Goal: Task Accomplishment & Management: Use online tool/utility

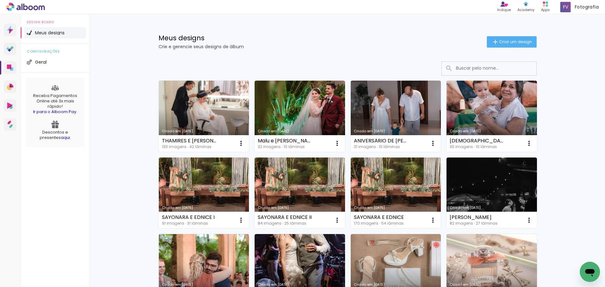
click at [209, 111] on link "Criado em [DATE]" at bounding box center [204, 116] width 90 height 71
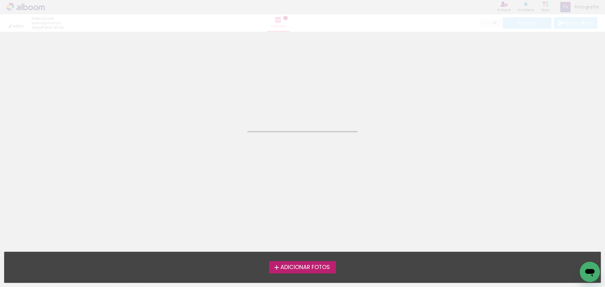
click at [209, 111] on neon-animated-pages "Confirmar Cancelar" at bounding box center [302, 159] width 605 height 255
